Goal: Task Accomplishment & Management: Manage account settings

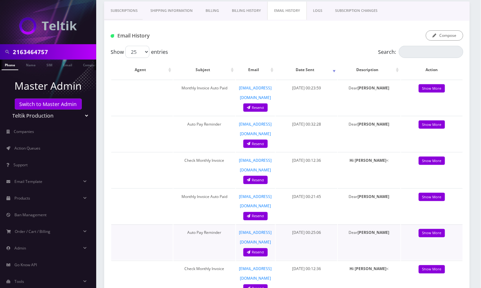
scroll to position [251, 0]
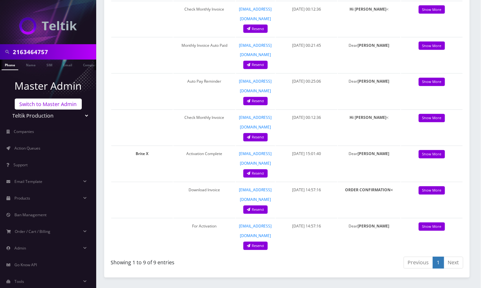
click at [59, 106] on link "Switch to Master Admin" at bounding box center [48, 104] width 67 height 11
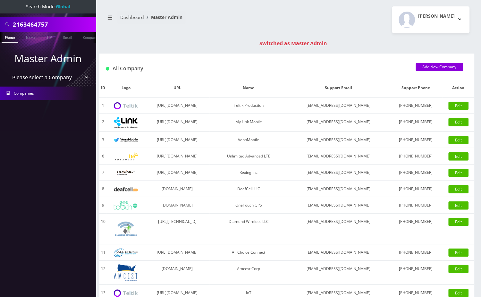
scroll to position [0, 3]
click at [28, 24] on input "2163464757" at bounding box center [54, 24] width 82 height 12
paste input "574-300-7330"
click at [37, 25] on input "574-300-7330" at bounding box center [54, 24] width 82 height 12
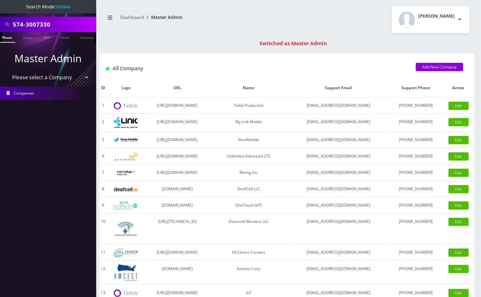
click at [28, 26] on input "574-3007330" at bounding box center [54, 24] width 82 height 12
click at [26, 26] on input "574-3007330" at bounding box center [54, 24] width 82 height 12
type input "5743007330"
click at [8, 37] on link "Phone" at bounding box center [7, 37] width 17 height 11
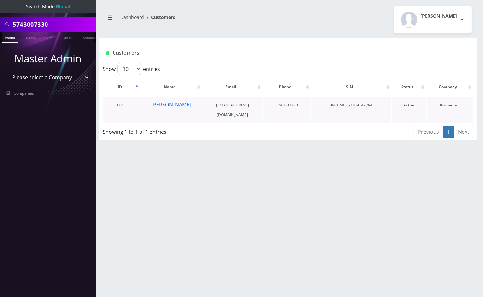
click at [180, 111] on td "[PERSON_NAME]" at bounding box center [170, 110] width 61 height 26
click at [181, 105] on button "[PERSON_NAME]" at bounding box center [171, 104] width 40 height 8
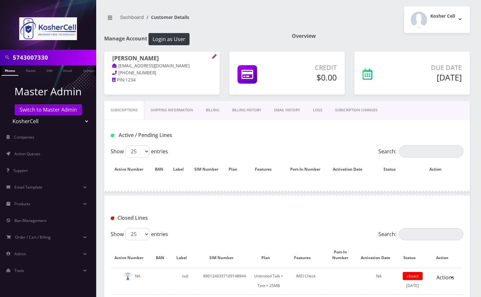
click at [361, 110] on link "SUBSCRIPTION CHANGES" at bounding box center [355, 110] width 55 height 18
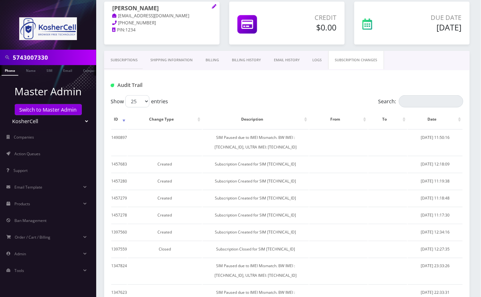
scroll to position [27, 0]
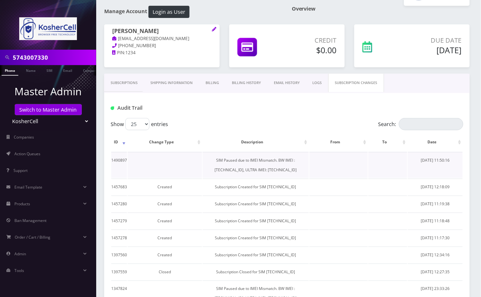
drag, startPoint x: 276, startPoint y: 172, endPoint x: 191, endPoint y: 159, distance: 85.9
click at [203, 159] on td "SIM Paused due to IMEI Mismatch. BW IMEI : [TECHNICAL_ID], ULTRA IMEI: [TECHNIC…" at bounding box center [256, 165] width 106 height 26
click at [289, 167] on td "SIM Paused due to IMEI Mismatch. BW IMEI : [TECHNICAL_ID], ULTRA IMEI: [TECHNIC…" at bounding box center [256, 165] width 106 height 26
click at [287, 170] on td "SIM Paused due to IMEI Mismatch. BW IMEI : [TECHNICAL_ID], ULTRA IMEI: [TECHNIC…" at bounding box center [256, 165] width 106 height 26
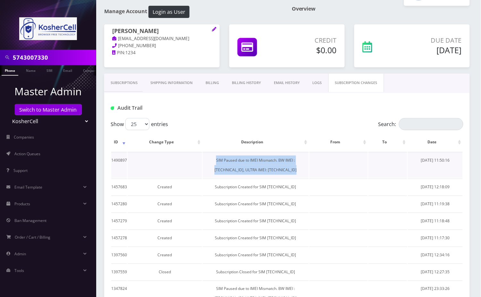
click at [287, 170] on td "SIM Paused due to IMEI Mismatch. BW IMEI : [TECHNICAL_ID], ULTRA IMEI: [TECHNIC…" at bounding box center [256, 165] width 106 height 26
copy td "SIM Paused due to IMEI Mismatch. BW IMEI : [TECHNICAL_ID], ULTRA IMEI: [TECHNIC…"
click at [126, 81] on link "Subscriptions" at bounding box center [124, 83] width 40 height 18
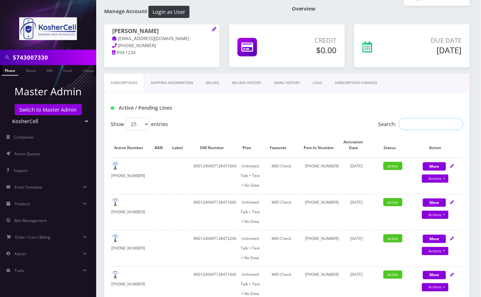
click at [455, 125] on input "Search:" at bounding box center [431, 124] width 64 height 12
paste input "[PHONE_NUMBER]"
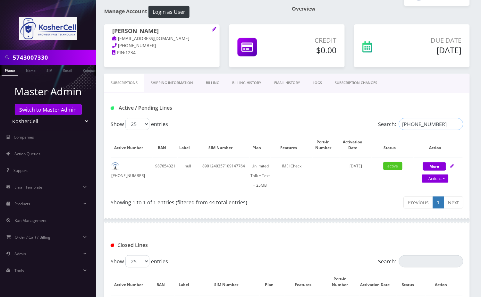
type input "[PHONE_NUMBER]"
click at [367, 80] on link "SUBSCRIPTION CHANGES" at bounding box center [355, 83] width 55 height 18
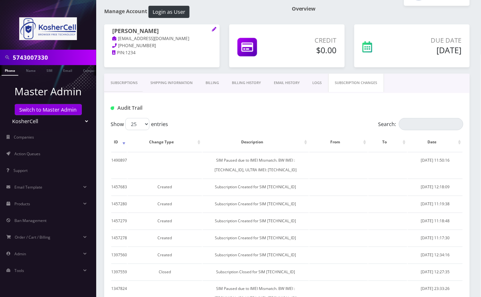
click at [413, 117] on div "Audit Trail" at bounding box center [286, 105] width 365 height 25
click at [413, 122] on input "Search:" at bounding box center [431, 124] width 64 height 12
paste input "[PHONE_NUMBER]"
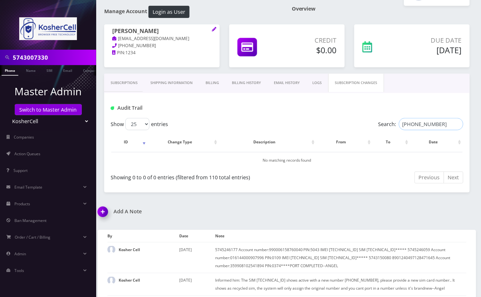
type input "[PHONE_NUMBER]"
click at [120, 83] on link "Subscriptions" at bounding box center [124, 83] width 40 height 18
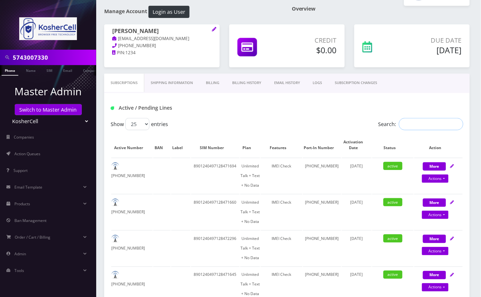
click at [418, 121] on input "Search:" at bounding box center [431, 124] width 64 height 12
paste input "[PHONE_NUMBER]"
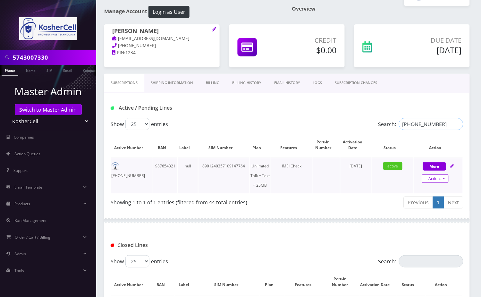
type input "[PHONE_NUMBER]"
click at [445, 178] on link "Actions" at bounding box center [435, 178] width 27 height 8
select select "364"
